Goal: Find specific page/section: Find specific page/section

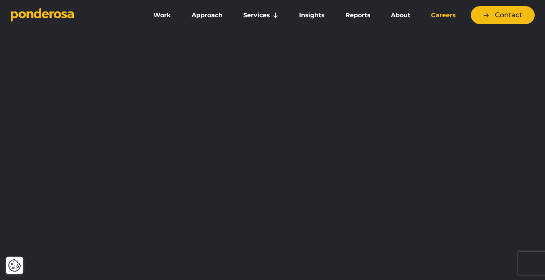
click at [448, 16] on link "Careers" at bounding box center [443, 15] width 42 height 16
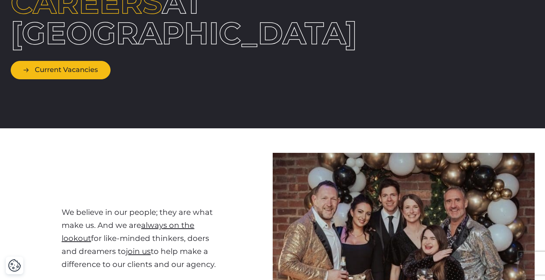
scroll to position [104, 0]
click at [66, 68] on link "Current Vacancies" at bounding box center [61, 70] width 100 height 18
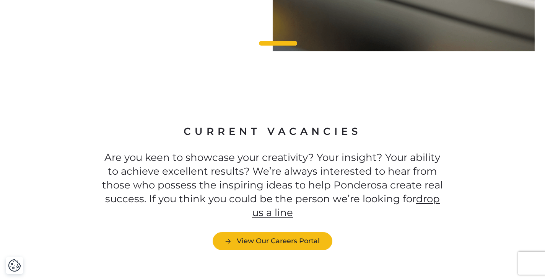
scroll to position [2034, 0]
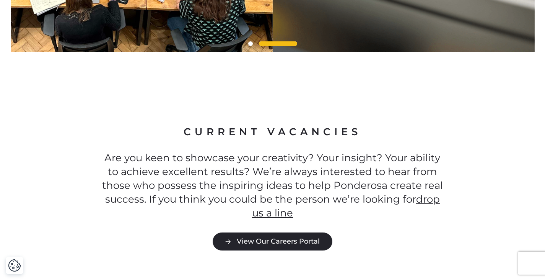
click at [258, 232] on link "View Our Careers Portal" at bounding box center [273, 241] width 120 height 18
